Goal: Task Accomplishment & Management: Manage account settings

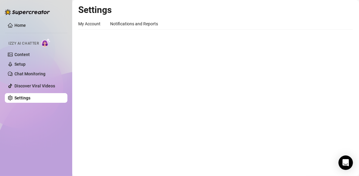
click at [30, 100] on link "Settings" at bounding box center [22, 98] width 16 height 5
click at [86, 23] on div "My Account" at bounding box center [89, 23] width 22 height 7
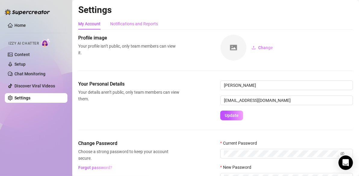
click at [141, 27] on div "Notifications and Reports" at bounding box center [134, 23] width 48 height 11
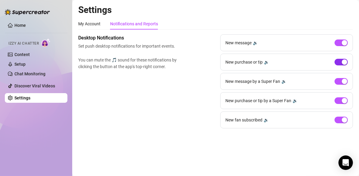
click at [339, 61] on span "button" at bounding box center [341, 62] width 13 height 7
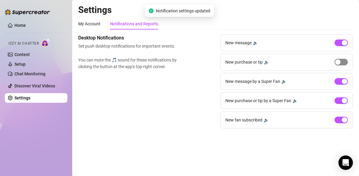
click at [346, 61] on span "button" at bounding box center [341, 62] width 13 height 7
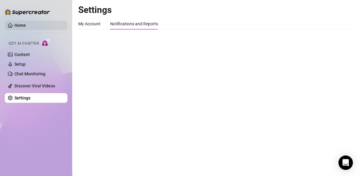
click at [26, 25] on link "Home" at bounding box center [19, 25] width 11 height 5
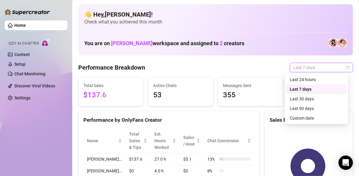
click at [312, 66] on span "Last 7 days" at bounding box center [322, 67] width 56 height 9
click at [310, 118] on div "Custom date" at bounding box center [317, 118] width 54 height 7
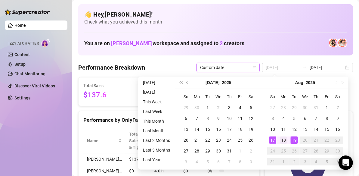
type input "[DATE]"
click at [285, 139] on div "18" at bounding box center [283, 139] width 7 height 7
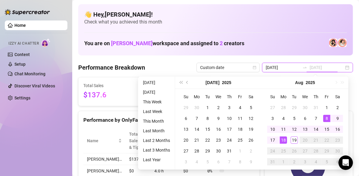
type input "[DATE]"
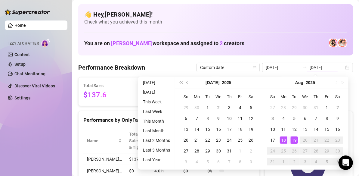
click at [276, 45] on div "You are on [PERSON_NAME] workspace and assigned to 2 creators" at bounding box center [215, 42] width 263 height 13
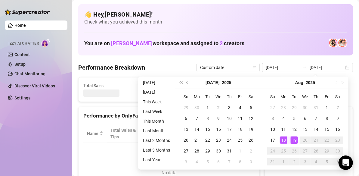
type input "[DATE]"
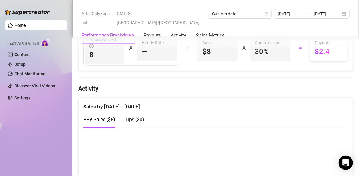
scroll to position [256, 0]
